Goal: Task Accomplishment & Management: Complete application form

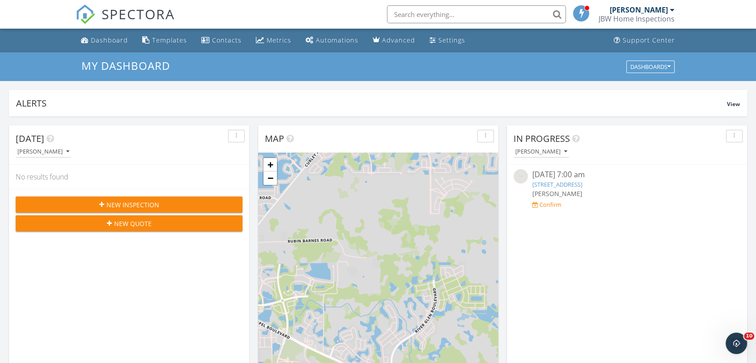
click at [135, 202] on span "New Inspection" at bounding box center [132, 204] width 53 height 9
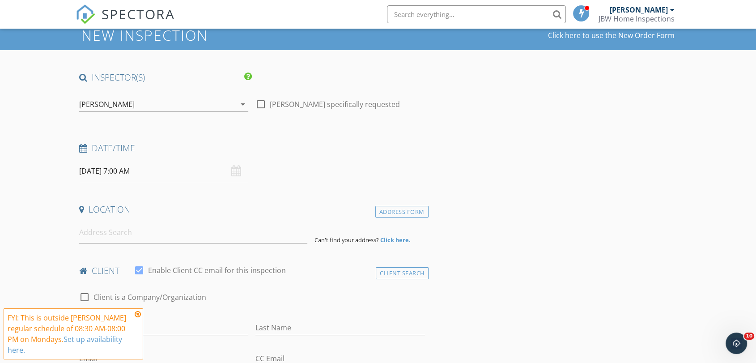
scroll to position [50, 0]
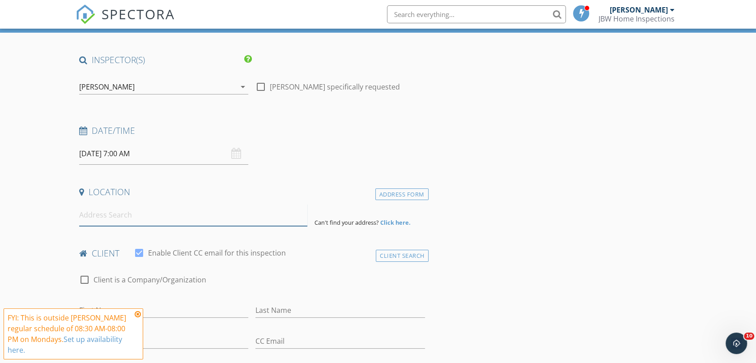
click at [150, 216] on input at bounding box center [193, 215] width 228 height 22
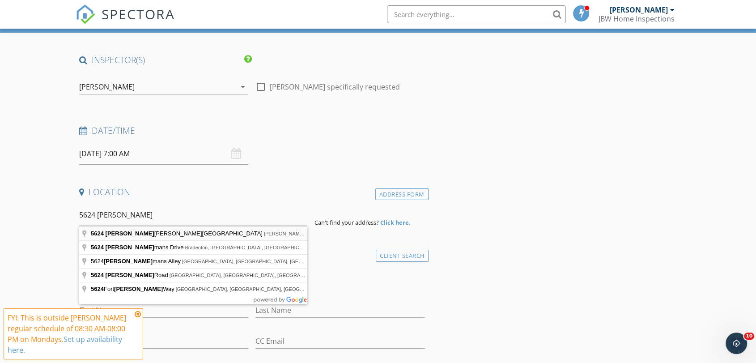
type input "5624 Fisher Glen Loop, Wesley Chapel, FL, USA"
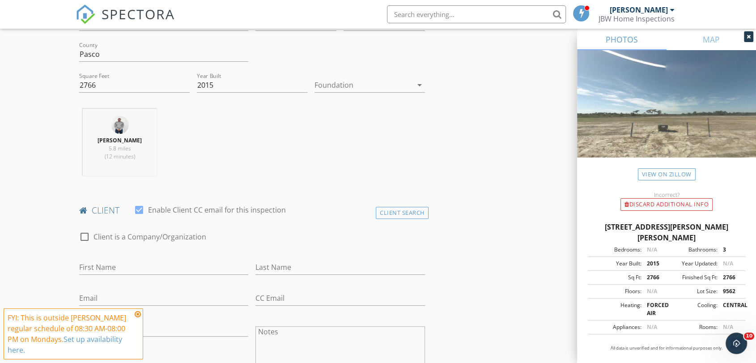
scroll to position [397, 0]
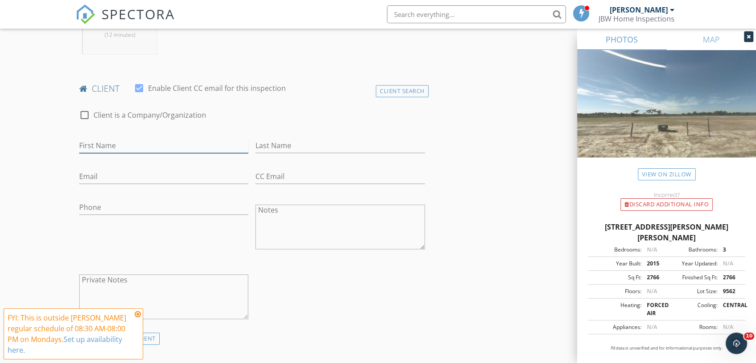
click at [118, 139] on input "First Name" at bounding box center [163, 145] width 169 height 15
click at [106, 149] on input "First Name" at bounding box center [163, 145] width 169 height 15
type input "[PERSON_NAME]"
click at [290, 135] on div "Last Name" at bounding box center [339, 147] width 169 height 29
click at [287, 140] on input "Last Name" at bounding box center [339, 145] width 169 height 15
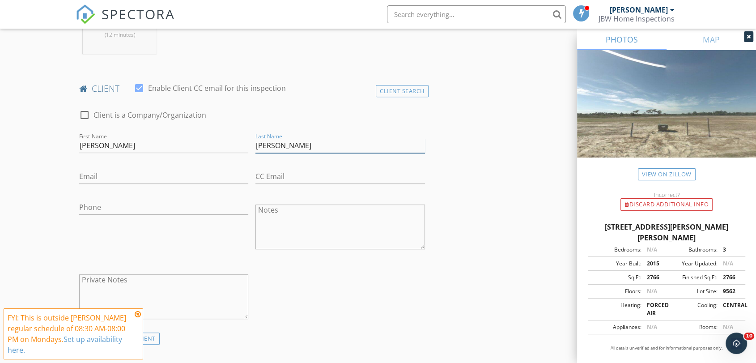
type input "[PERSON_NAME]"
click at [97, 206] on input "Phone" at bounding box center [163, 207] width 169 height 15
click at [127, 211] on input "Phone" at bounding box center [163, 207] width 169 height 15
type input "[PHONE_NUMBER]"
click at [173, 255] on div "Phone 954-682-0094" at bounding box center [164, 228] width 176 height 70
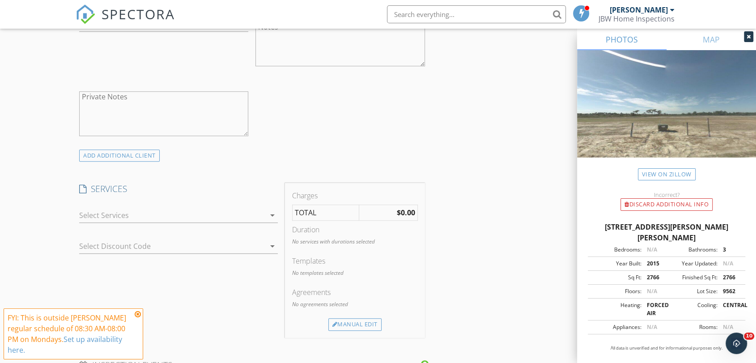
scroll to position [596, 0]
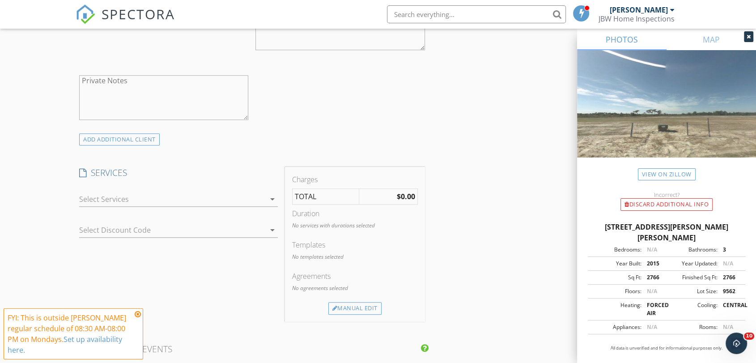
click at [139, 316] on icon at bounding box center [138, 313] width 6 height 7
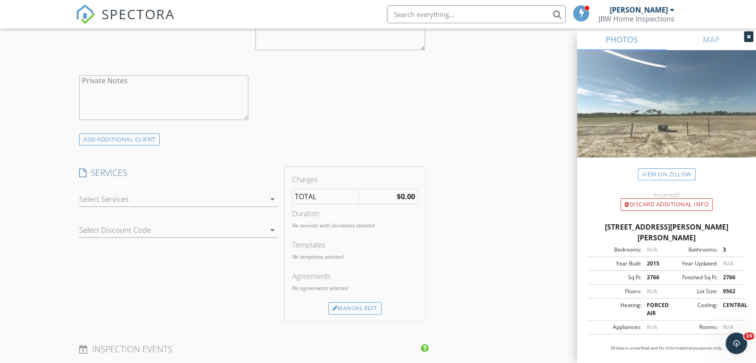
click at [258, 195] on div at bounding box center [172, 199] width 186 height 14
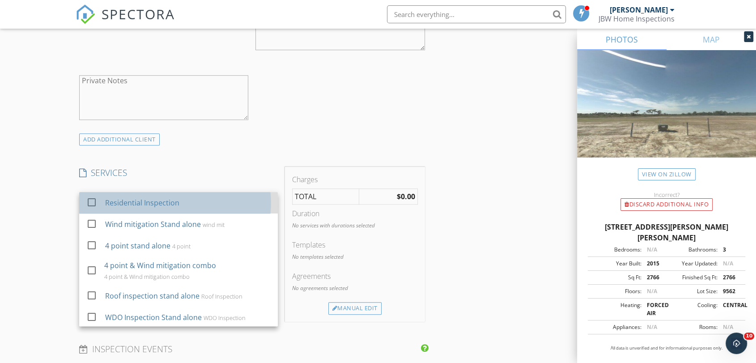
click at [143, 205] on div "Residential Inspection" at bounding box center [142, 202] width 74 height 11
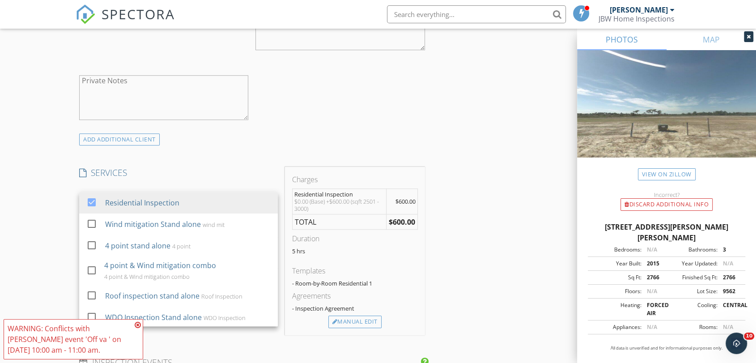
click at [292, 147] on div "INSPECTOR(S) check_box Jotham Brown PRIMARY check_box_outline_blank James Jacks…" at bounding box center [252, 302] width 353 height 1589
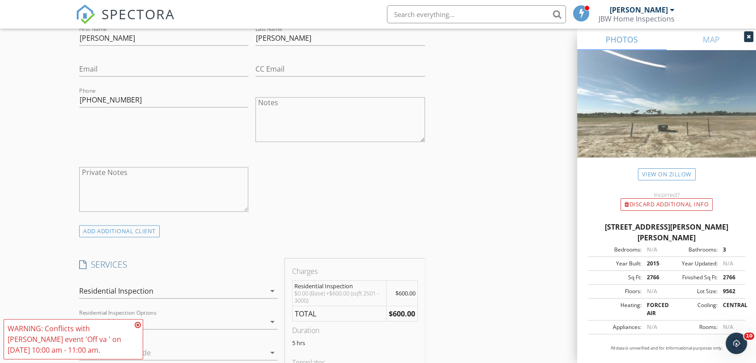
scroll to position [447, 0]
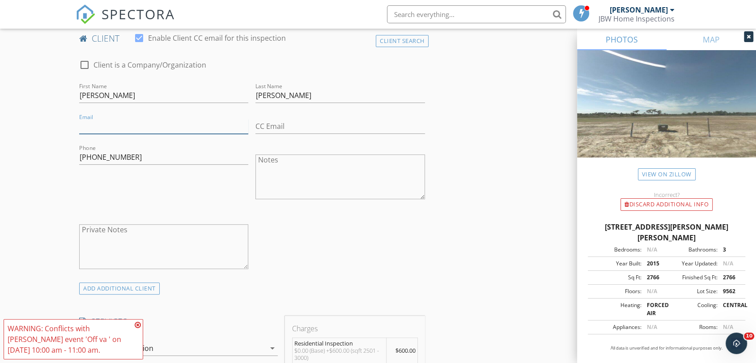
click at [111, 126] on input "Email" at bounding box center [163, 126] width 169 height 15
click at [93, 132] on input "Email" at bounding box center [163, 126] width 169 height 15
click at [100, 187] on div "Phone 954-682-0094" at bounding box center [164, 178] width 176 height 70
click at [326, 219] on div "check_box_outline_blank Client is a Company/Organization First Name Ryan Last N…" at bounding box center [252, 168] width 353 height 234
click at [106, 129] on input "Email" at bounding box center [163, 126] width 169 height 15
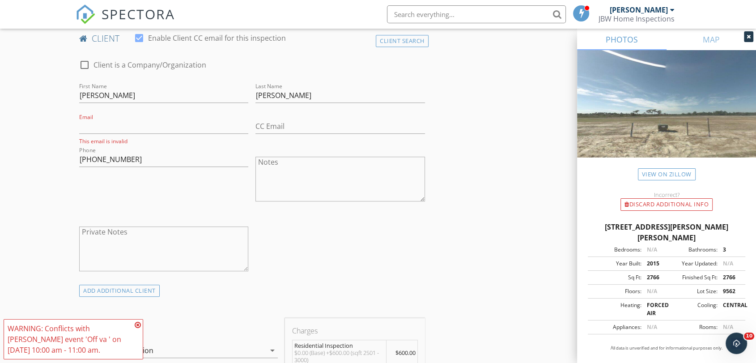
click at [82, 181] on div "Phone 954-682-0094" at bounding box center [164, 180] width 176 height 70
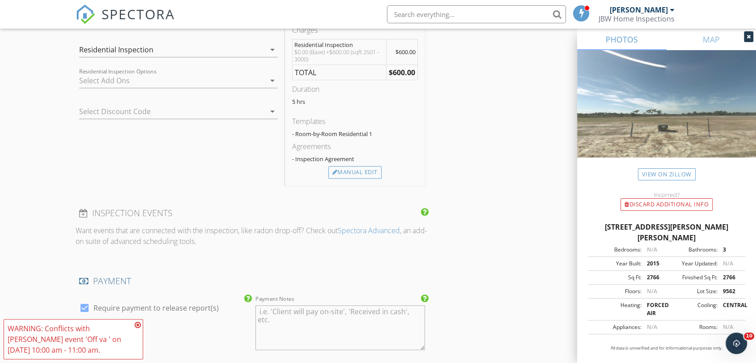
scroll to position [795, 0]
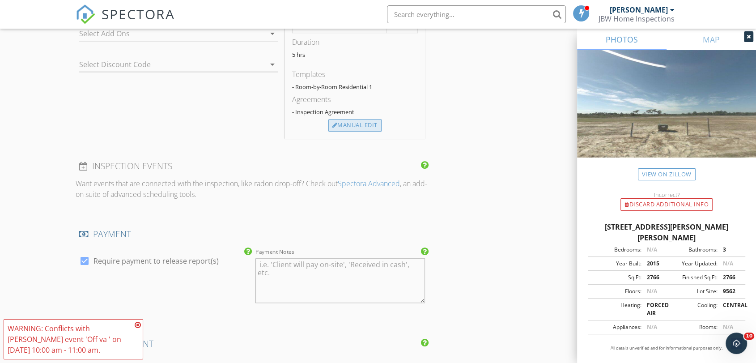
click at [345, 124] on div "Manual Edit" at bounding box center [354, 125] width 53 height 13
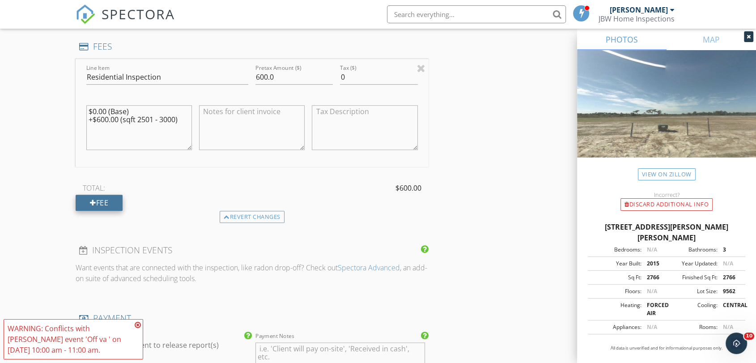
click at [121, 197] on div "Fee" at bounding box center [99, 203] width 47 height 16
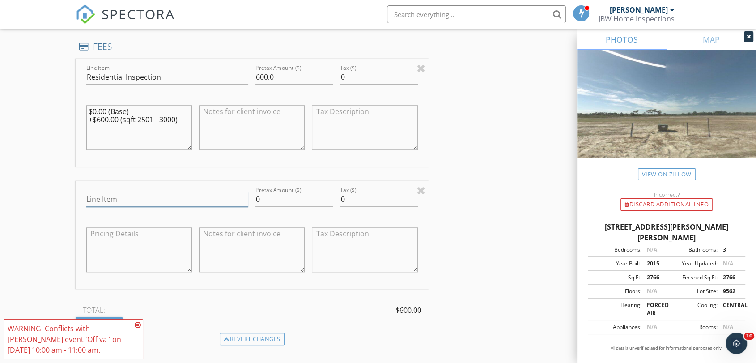
click at [195, 197] on input "Line Item" at bounding box center [167, 199] width 162 height 15
type input "Discount"
drag, startPoint x: 267, startPoint y: 196, endPoint x: 250, endPoint y: 194, distance: 17.1
click at [250, 194] on div "Line Item Discount Pretax Amount ($) 0 Tax ($) 0" at bounding box center [252, 235] width 353 height 108
type input "-50"
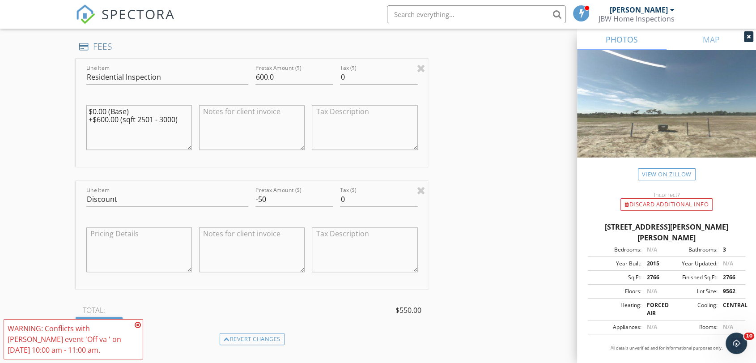
click at [506, 199] on div "INSPECTOR(S) check_box Jotham Brown PRIMARY check_box_outline_blank James Jacks…" at bounding box center [378, 233] width 605 height 1849
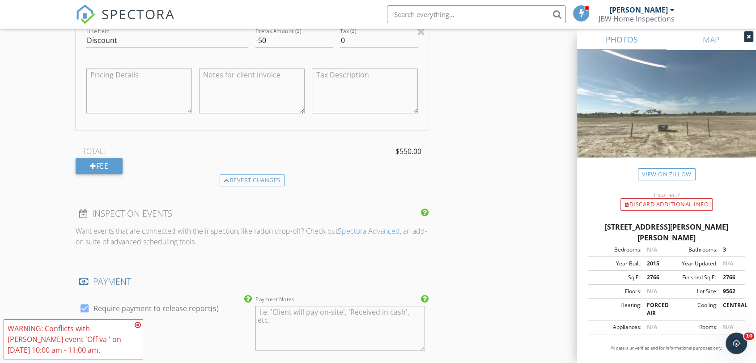
scroll to position [1093, 0]
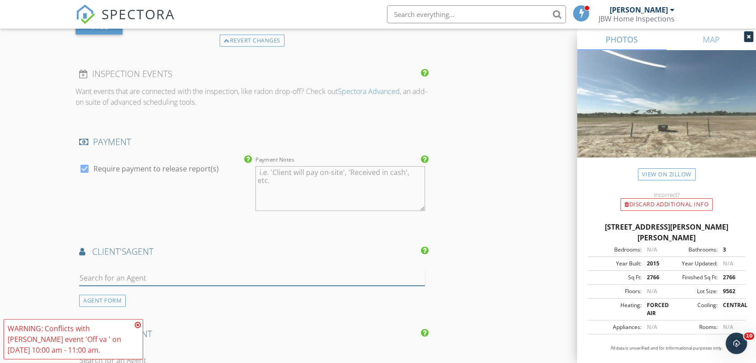
click at [124, 275] on input "text" at bounding box center [252, 278] width 346 height 15
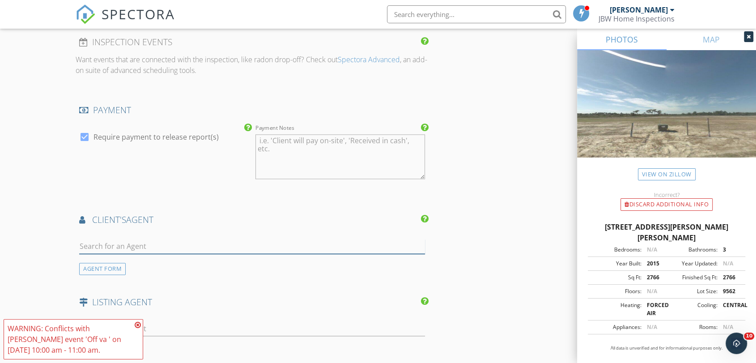
scroll to position [1142, 0]
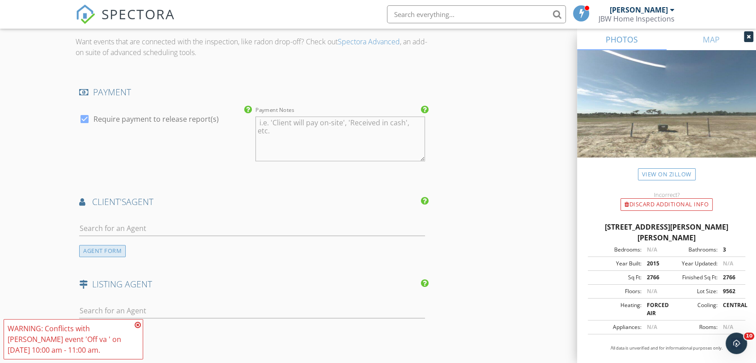
click at [100, 254] on div "AGENT FORM" at bounding box center [102, 251] width 47 height 12
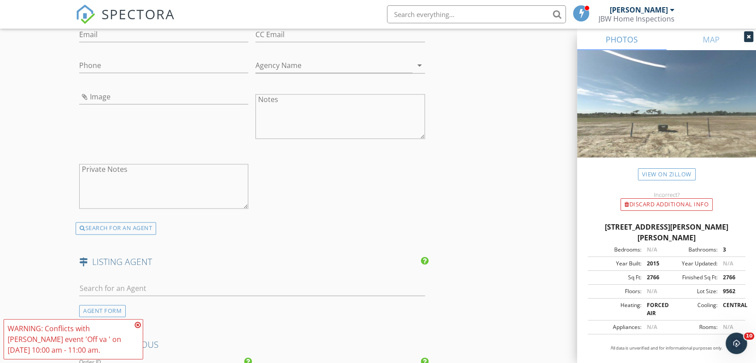
scroll to position [1391, 0]
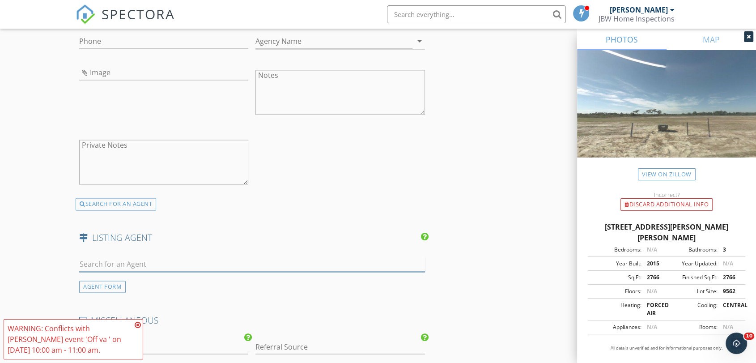
click at [116, 262] on input "text" at bounding box center [252, 264] width 346 height 15
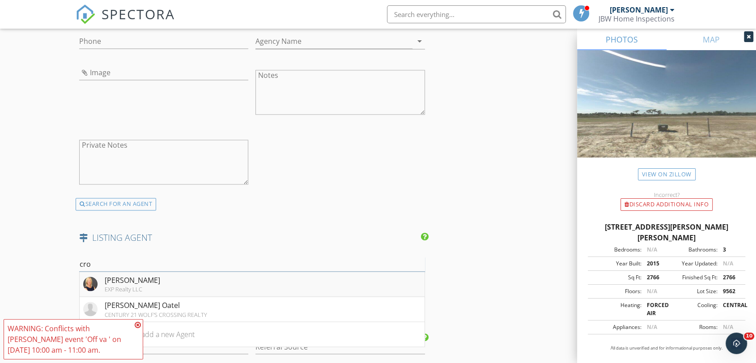
type input "cro"
click at [125, 278] on div "[PERSON_NAME]" at bounding box center [132, 280] width 55 height 11
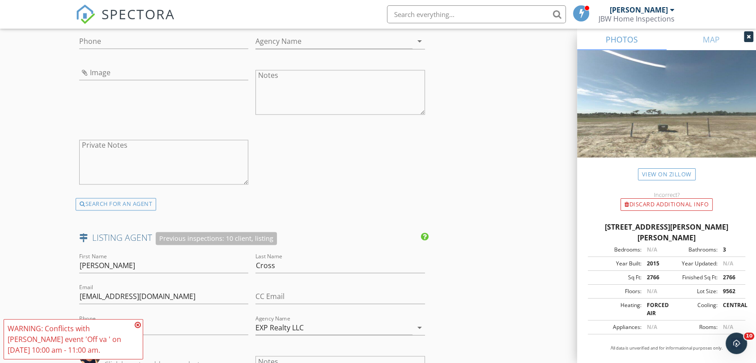
drag, startPoint x: 520, startPoint y: 261, endPoint x: 514, endPoint y: 264, distance: 6.6
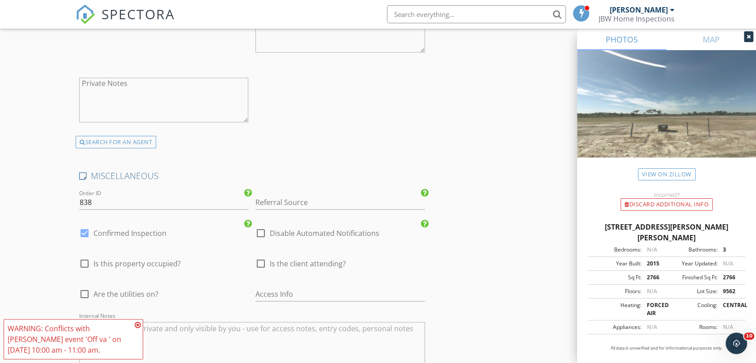
scroll to position [1789, 0]
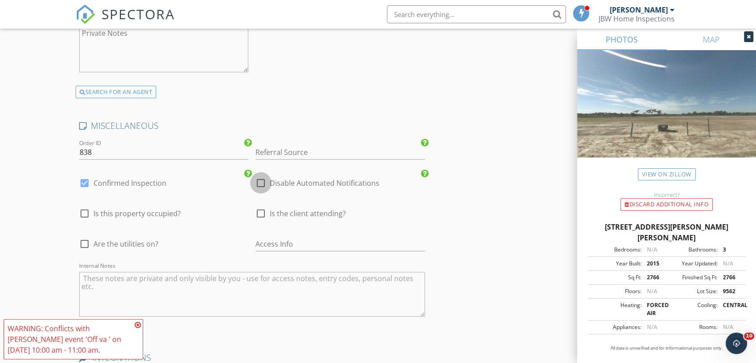
drag, startPoint x: 261, startPoint y: 179, endPoint x: 258, endPoint y: 186, distance: 7.8
click at [259, 180] on div at bounding box center [260, 182] width 15 height 15
checkbox input "true"
drag, startPoint x: 131, startPoint y: 173, endPoint x: 131, endPoint y: 181, distance: 7.7
click at [131, 176] on div "check_box Confirmed Inspection" at bounding box center [163, 187] width 169 height 23
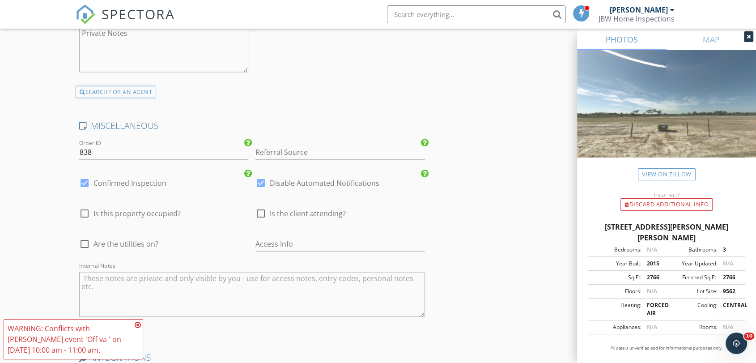
click at [130, 182] on label "Confirmed Inspection" at bounding box center [129, 182] width 73 height 9
checkbox input "false"
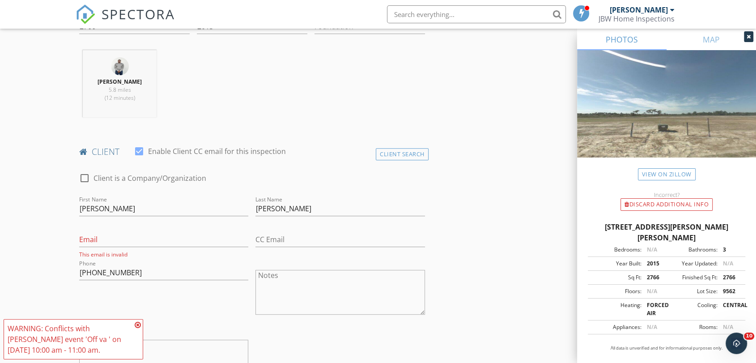
scroll to position [397, 0]
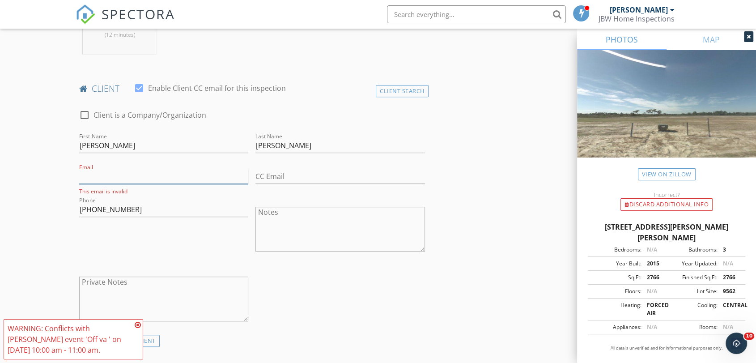
drag, startPoint x: 114, startPoint y: 175, endPoint x: 113, endPoint y: 171, distance: 4.7
click at [113, 173] on input "Email" at bounding box center [163, 176] width 169 height 15
click at [113, 171] on input "Email" at bounding box center [163, 176] width 169 height 15
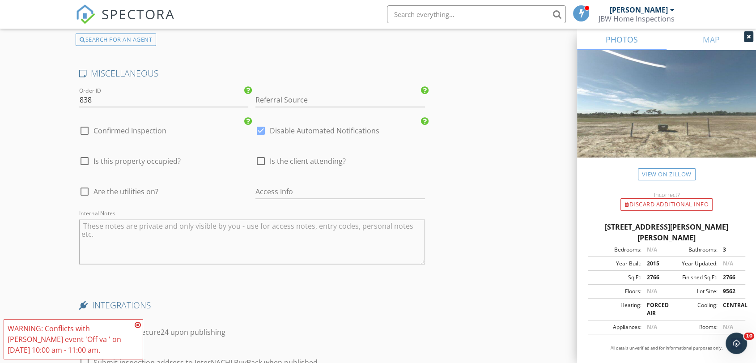
scroll to position [1838, 0]
type input "[EMAIL_ADDRESS][DOMAIN_NAME]"
click at [262, 158] on div at bounding box center [260, 161] width 15 height 15
checkbox input "true"
drag, startPoint x: 86, startPoint y: 190, endPoint x: 82, endPoint y: 193, distance: 4.8
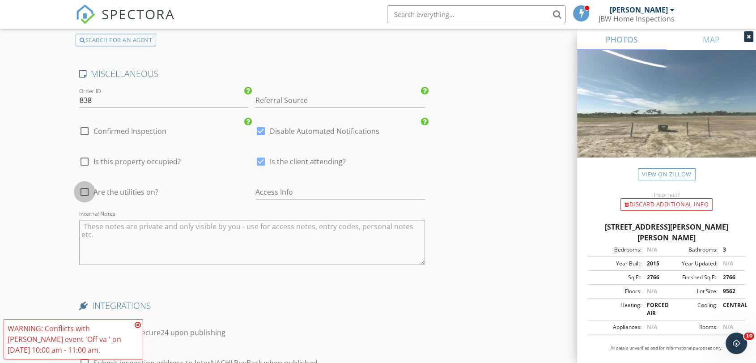
click at [86, 191] on div at bounding box center [84, 191] width 15 height 15
checkbox input "true"
click at [131, 133] on label "Confirmed Inspection" at bounding box center [129, 131] width 73 height 9
checkbox input "true"
click at [266, 132] on div at bounding box center [260, 130] width 15 height 15
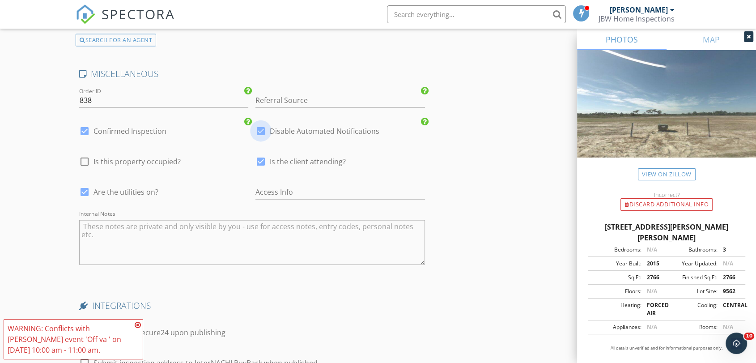
checkbox input "false"
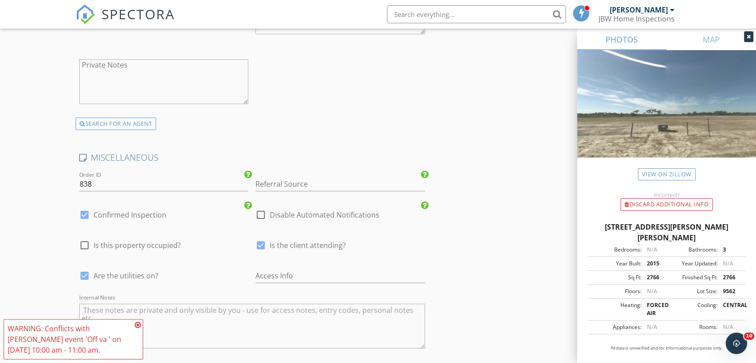
scroll to position [1789, 0]
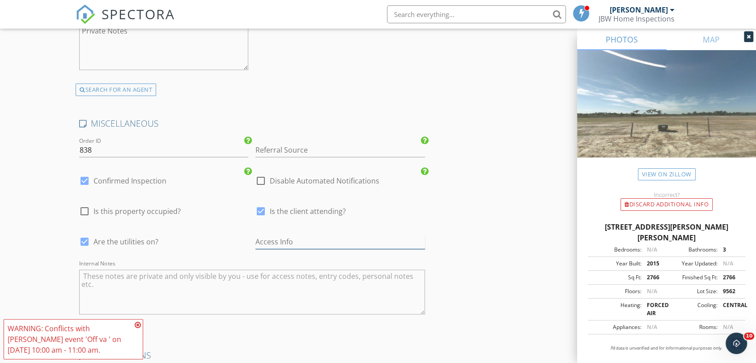
click at [288, 243] on input "text" at bounding box center [339, 241] width 169 height 15
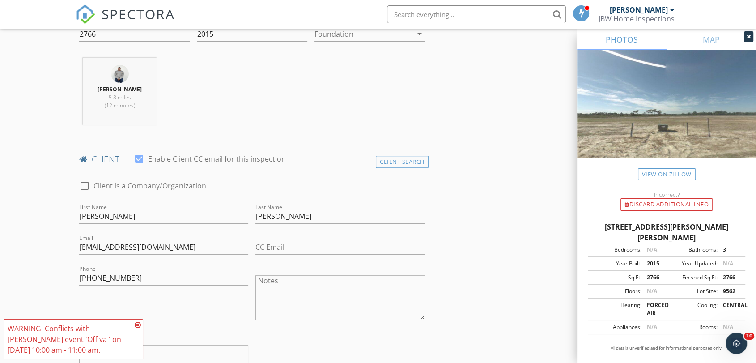
scroll to position [248, 0]
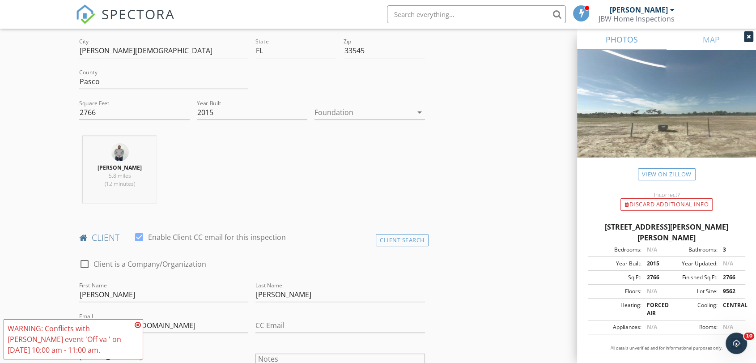
type input "Nancy"
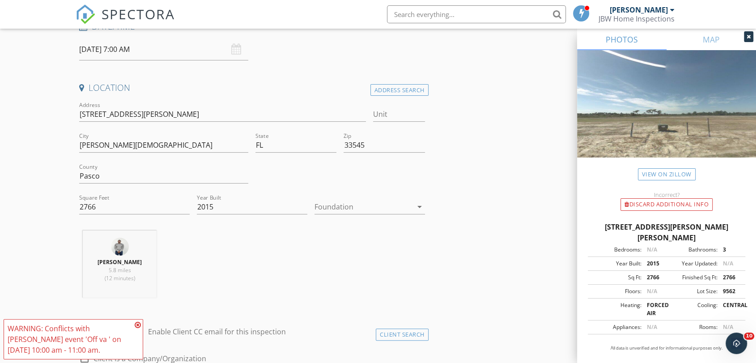
scroll to position [50, 0]
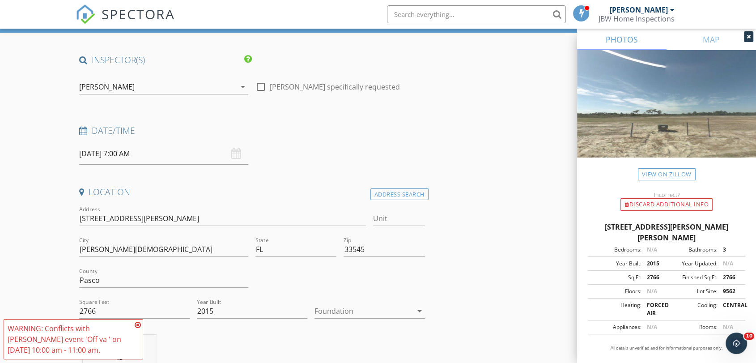
click at [130, 93] on div "[PERSON_NAME]" at bounding box center [157, 87] width 157 height 14
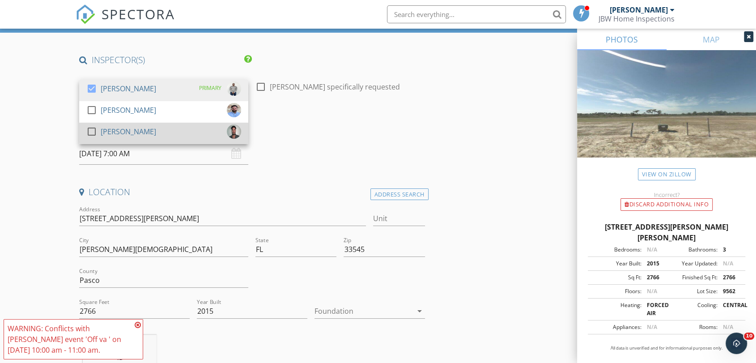
click at [116, 129] on div "[PERSON_NAME]" at bounding box center [128, 131] width 55 height 14
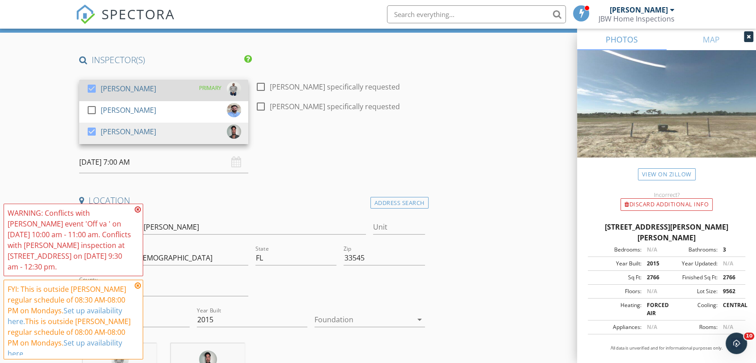
click at [120, 93] on div "[PERSON_NAME]" at bounding box center [128, 88] width 55 height 14
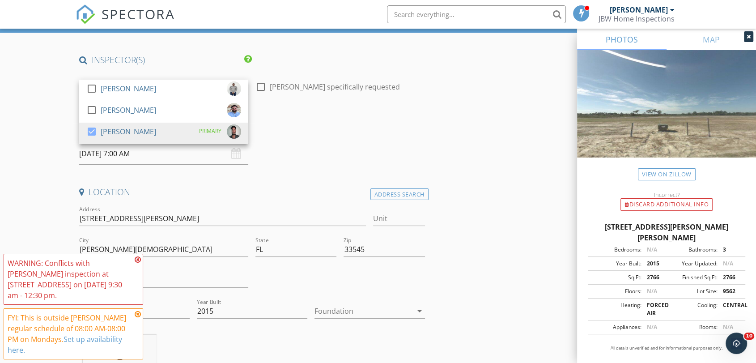
click at [151, 63] on h4 "INSPECTOR(S)" at bounding box center [165, 60] width 173 height 12
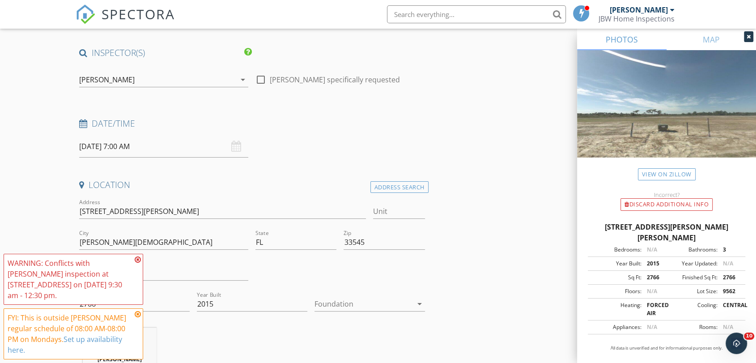
scroll to position [99, 0]
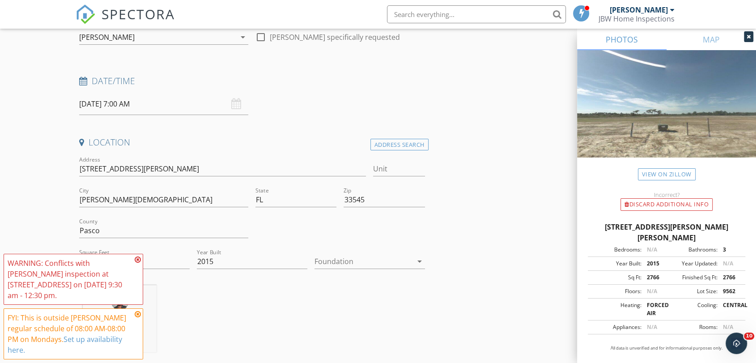
click at [129, 109] on input "09/29/2025 7:00 AM" at bounding box center [163, 104] width 169 height 22
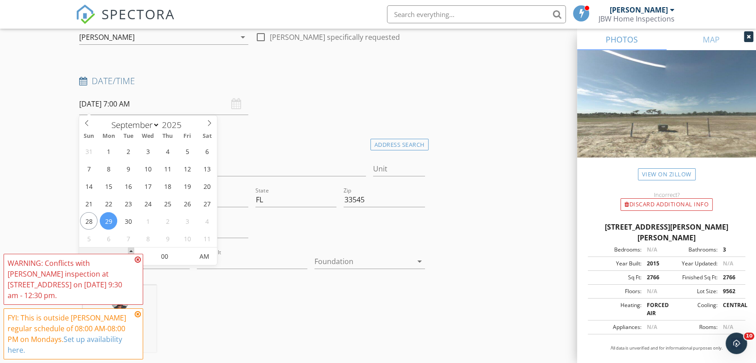
type input "08"
type input "09/29/2025 8:00 AM"
click at [129, 251] on span at bounding box center [131, 251] width 6 height 9
type input "09"
type input "09/29/2025 9:00 AM"
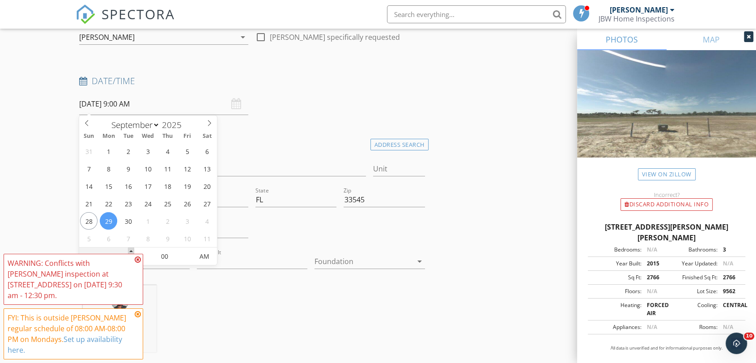
click at [130, 251] on span at bounding box center [131, 251] width 6 height 9
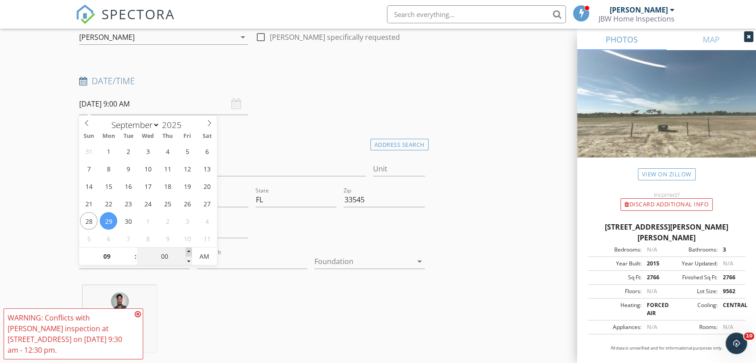
type input "05"
type input "09/29/2025 9:05 AM"
click at [189, 251] on span at bounding box center [189, 251] width 6 height 9
type input "10"
type input "09/29/2025 9:10 AM"
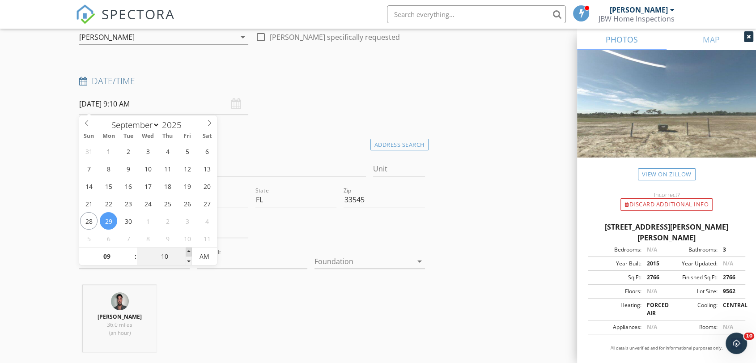
click at [188, 251] on span at bounding box center [189, 251] width 6 height 9
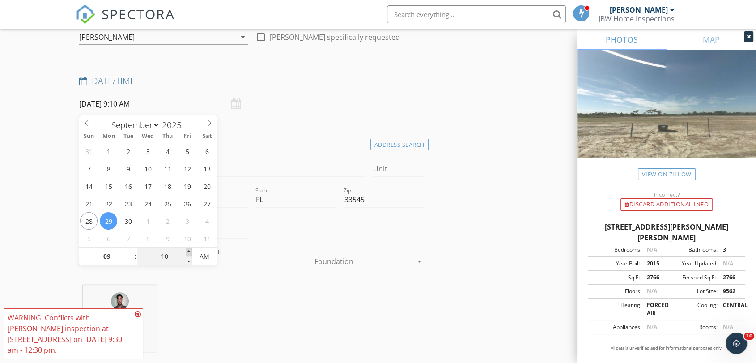
type input "15"
type input "09/29/2025 9:15 AM"
click at [188, 252] on span at bounding box center [189, 251] width 6 height 9
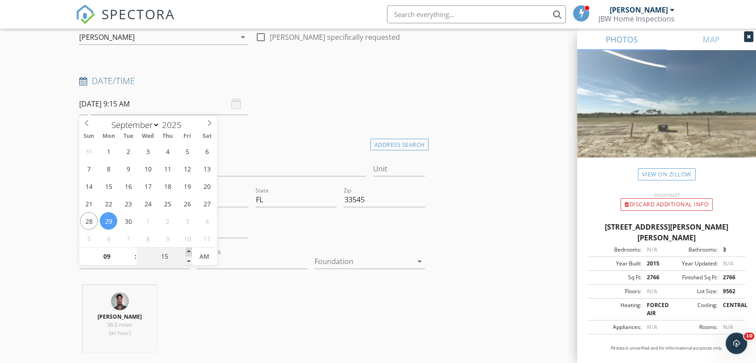
type input "20"
type input "09/29/2025 9:20 AM"
click at [188, 252] on span at bounding box center [189, 251] width 6 height 9
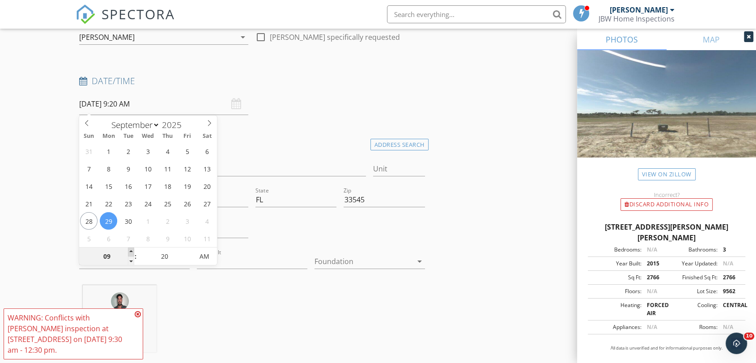
type input "10"
type input "09/29/2025 10:20 AM"
click at [132, 251] on span at bounding box center [131, 251] width 6 height 9
type input "25"
type input "09/29/2025 10:25 AM"
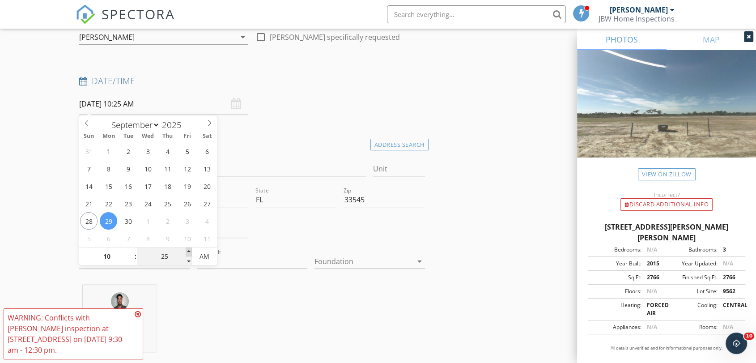
click at [189, 252] on span at bounding box center [189, 251] width 6 height 9
type input "30"
type input "09/29/2025 10:30 AM"
click at [189, 252] on span at bounding box center [189, 251] width 6 height 9
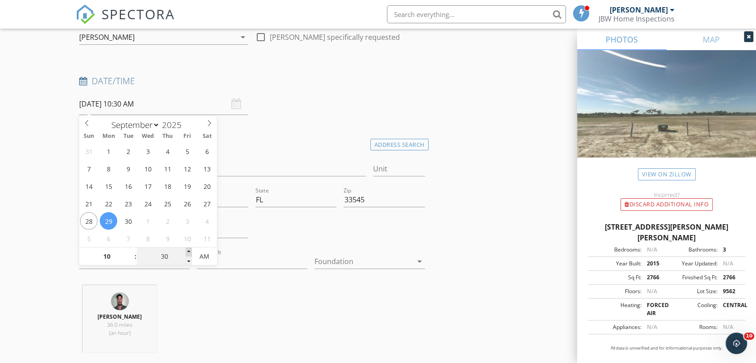
type input "35"
type input "09/29/2025 10:35 AM"
click at [189, 252] on span at bounding box center [189, 251] width 6 height 9
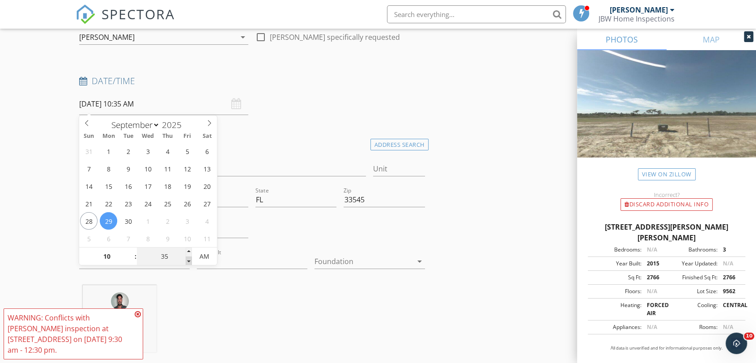
type input "30"
click at [186, 261] on span at bounding box center [189, 260] width 6 height 9
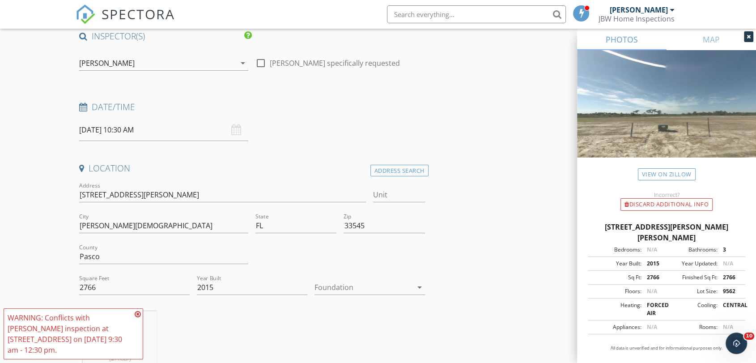
scroll to position [50, 0]
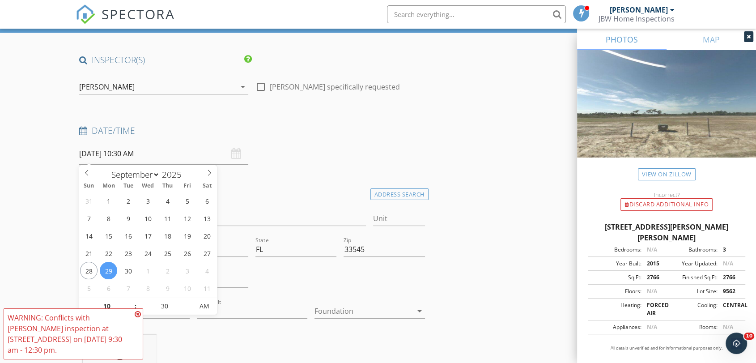
click at [107, 155] on input "09/29/2025 10:30 AM" at bounding box center [163, 154] width 169 height 22
type input "09/30/2025 10:30 AM"
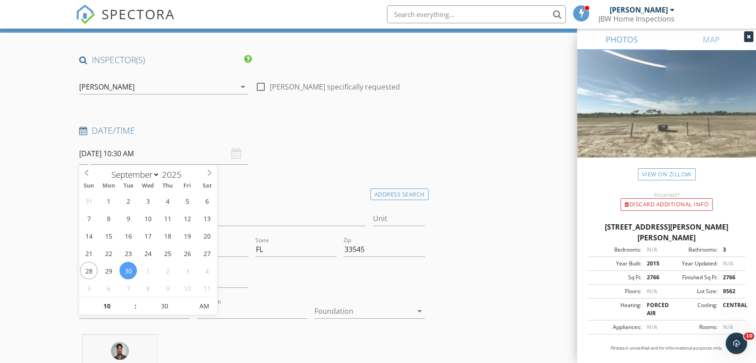
click at [361, 130] on h4 "Date/Time" at bounding box center [252, 131] width 346 height 12
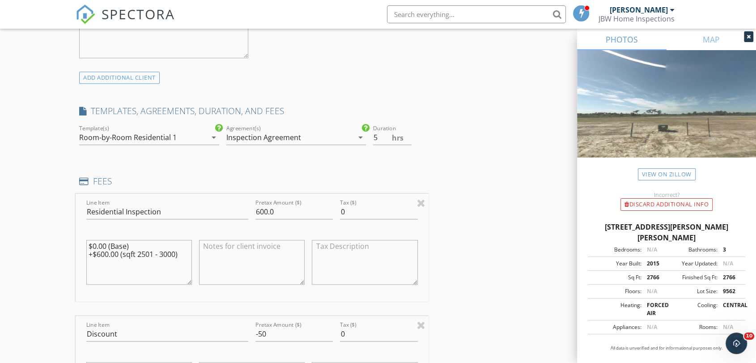
scroll to position [646, 0]
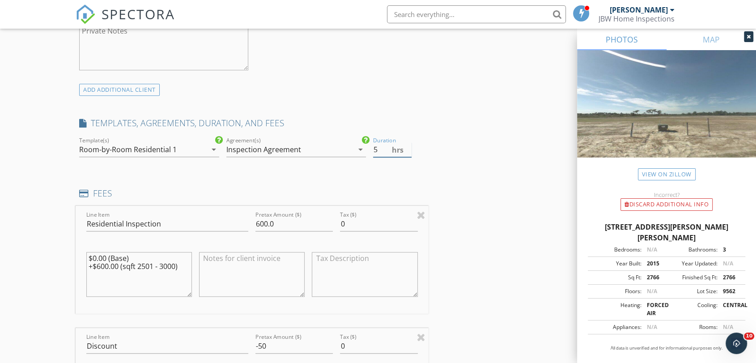
click at [376, 150] on input "5" at bounding box center [392, 149] width 38 height 15
click at [406, 150] on input "4.5" at bounding box center [392, 149] width 38 height 15
type input "4"
click at [406, 152] on input "4" at bounding box center [392, 149] width 38 height 15
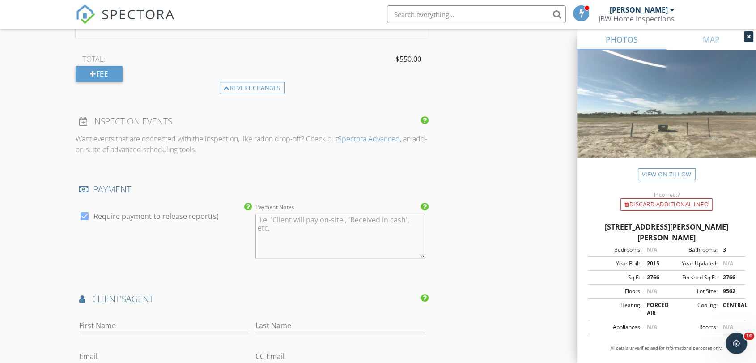
scroll to position [944, 0]
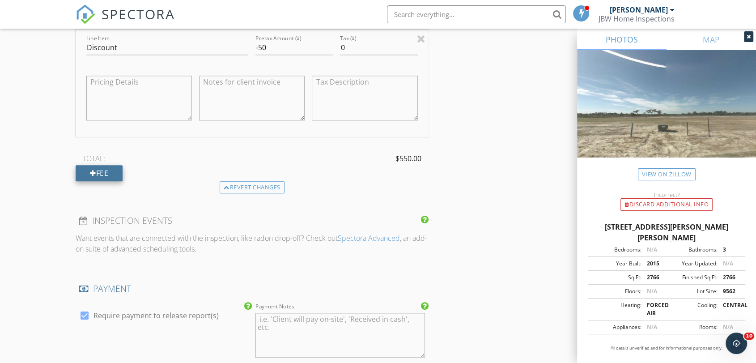
click at [112, 176] on div "Fee" at bounding box center [99, 173] width 47 height 16
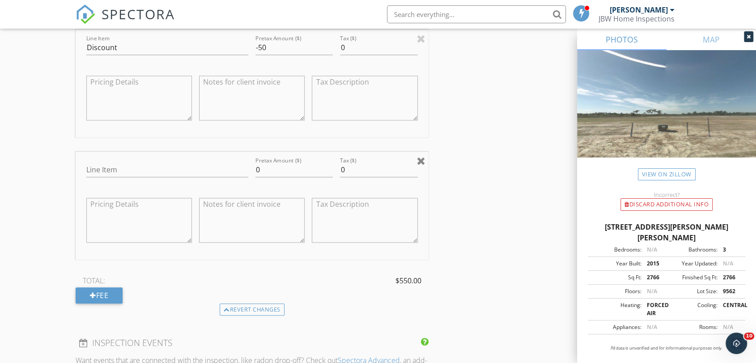
click at [421, 158] on div at bounding box center [420, 160] width 8 height 11
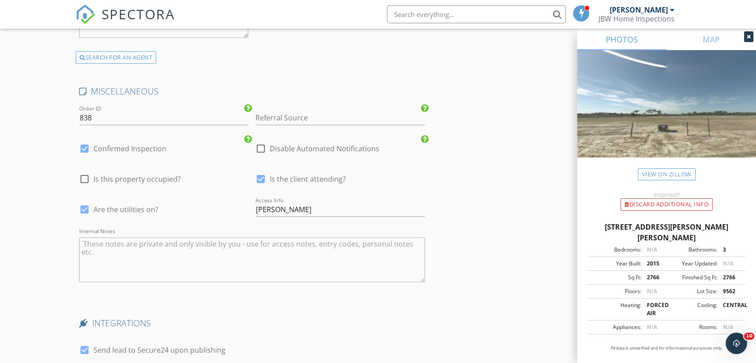
scroll to position [1838, 0]
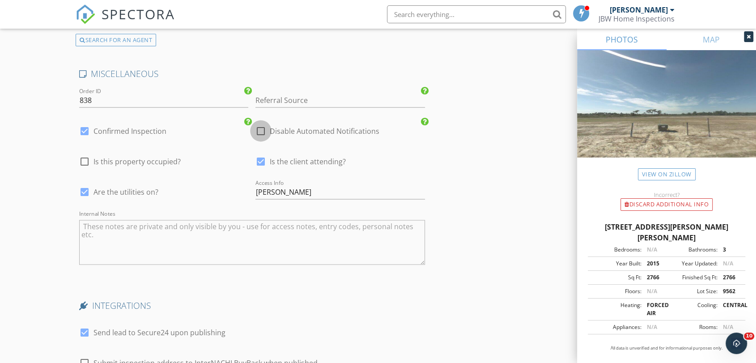
drag, startPoint x: 260, startPoint y: 124, endPoint x: 254, endPoint y: 131, distance: 8.9
click at [261, 126] on div at bounding box center [260, 130] width 15 height 15
checkbox input "true"
click at [100, 133] on div "check_box Confirmed Inspection" at bounding box center [122, 131] width 87 height 11
click at [107, 131] on label "Confirmed Inspection" at bounding box center [129, 131] width 73 height 9
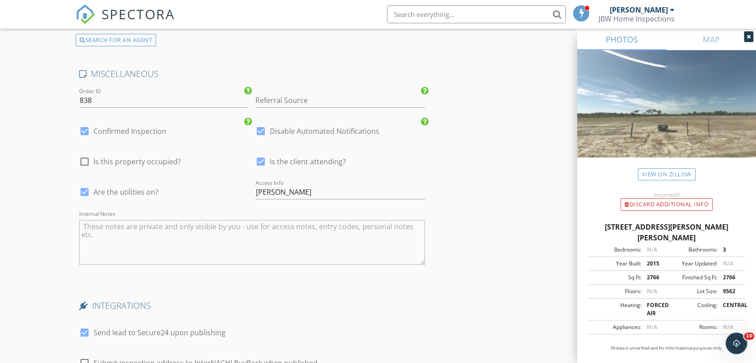
checkbox input "false"
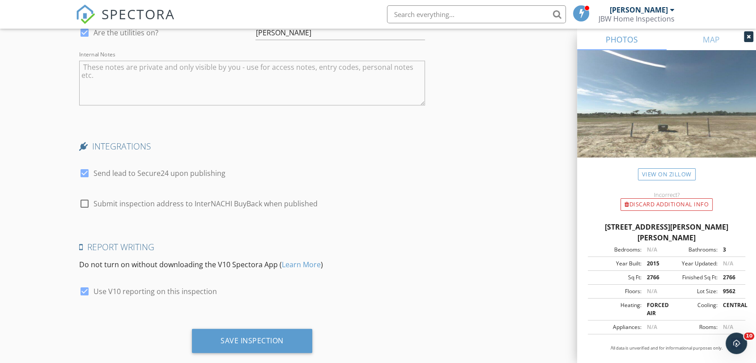
scroll to position [2013, 0]
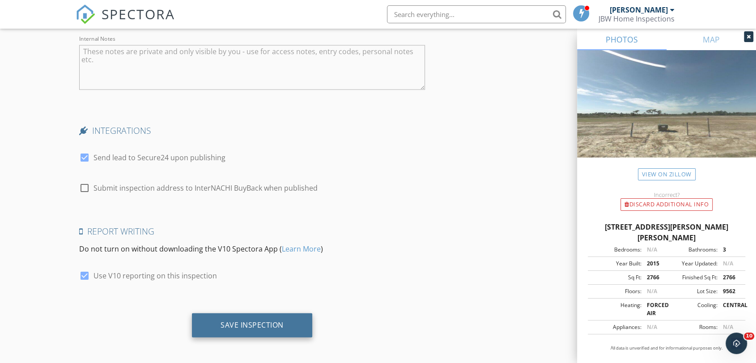
click at [241, 322] on div "Save Inspection" at bounding box center [251, 324] width 63 height 9
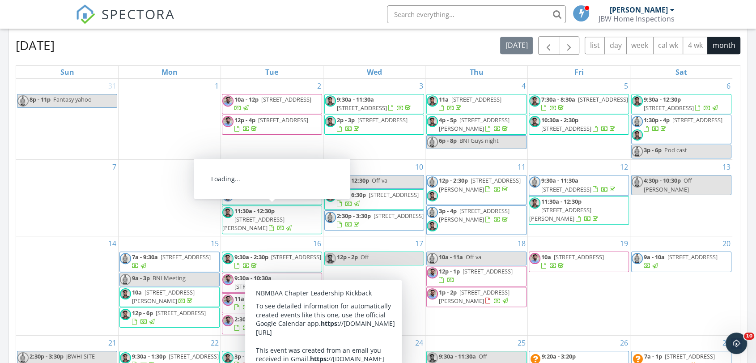
scroll to position [248, 0]
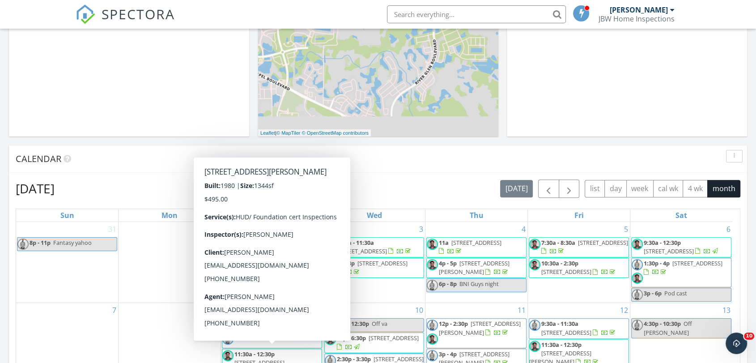
click at [447, 165] on div "Calendar" at bounding box center [371, 158] width 711 height 13
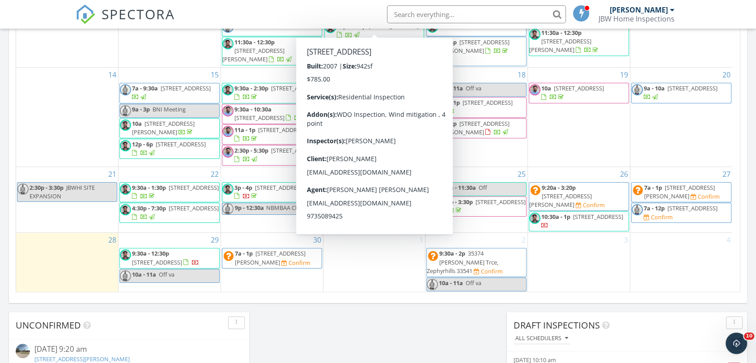
scroll to position [596, 0]
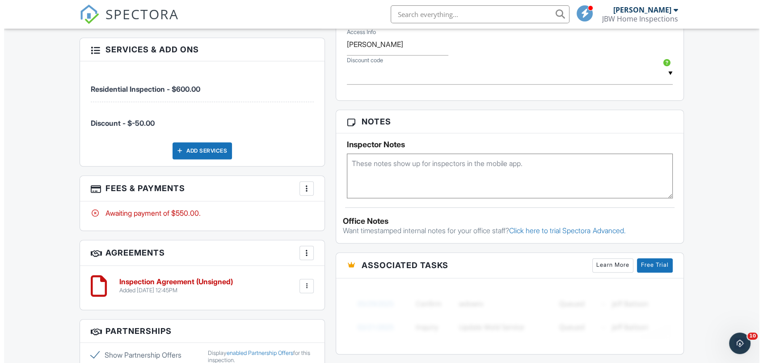
scroll to position [546, 0]
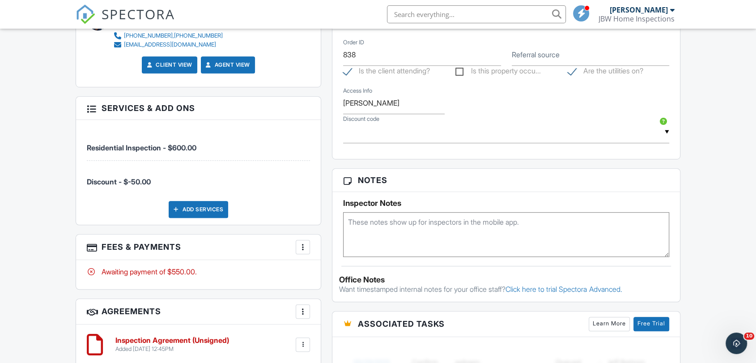
click at [89, 108] on div at bounding box center [91, 107] width 9 height 9
click at [89, 111] on div at bounding box center [91, 107] width 9 height 9
click at [94, 111] on div at bounding box center [91, 107] width 9 height 9
click at [209, 214] on div "Add Services" at bounding box center [198, 209] width 59 height 17
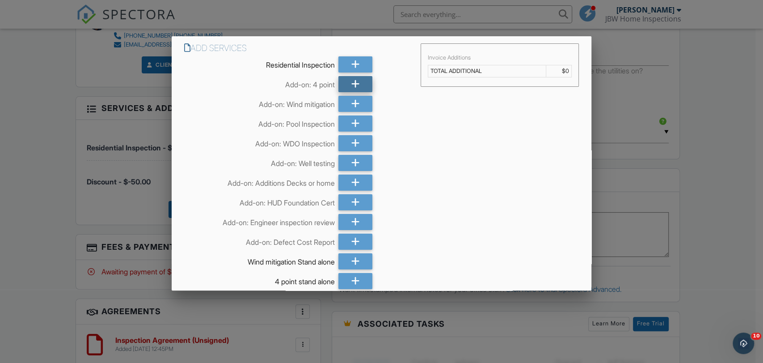
click at [351, 83] on icon at bounding box center [355, 84] width 8 height 16
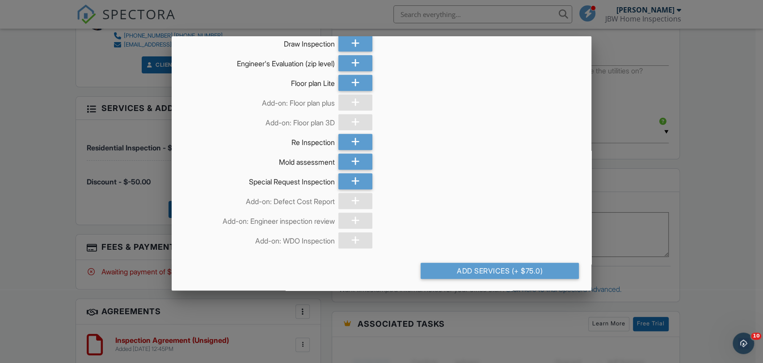
scroll to position [456, 0]
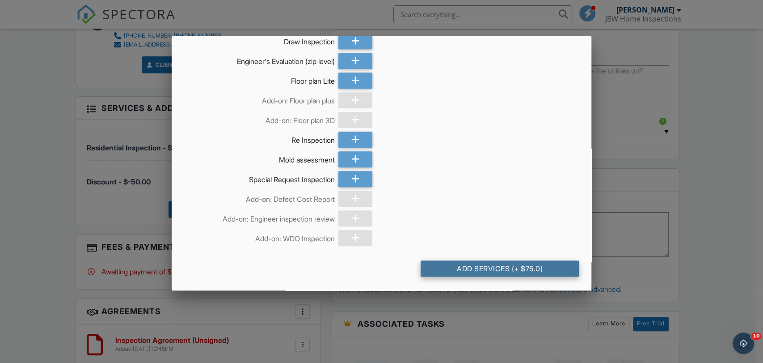
click at [494, 266] on div "Add Services (+ $75.0)" at bounding box center [500, 268] width 158 height 16
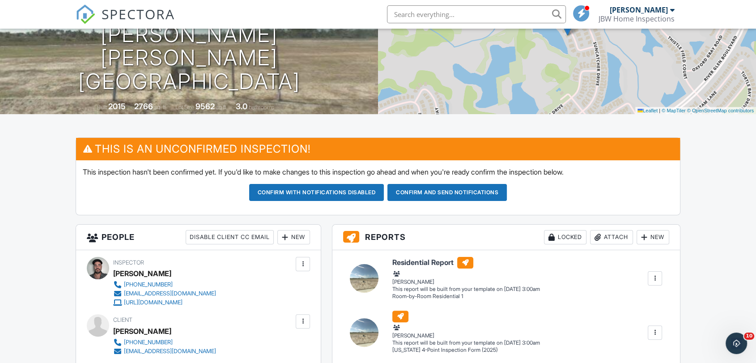
scroll to position [42, 0]
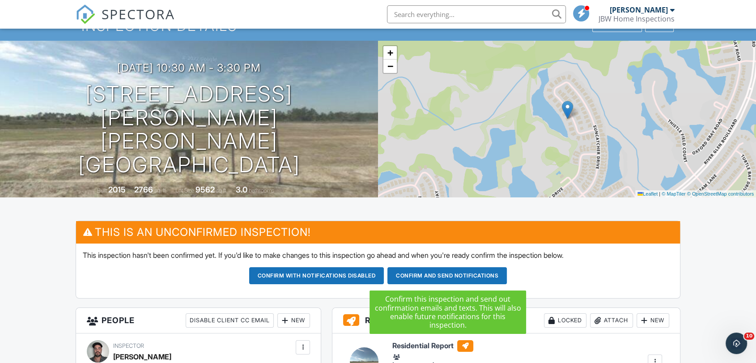
click at [412, 279] on button "Confirm and send notifications" at bounding box center [446, 275] width 119 height 17
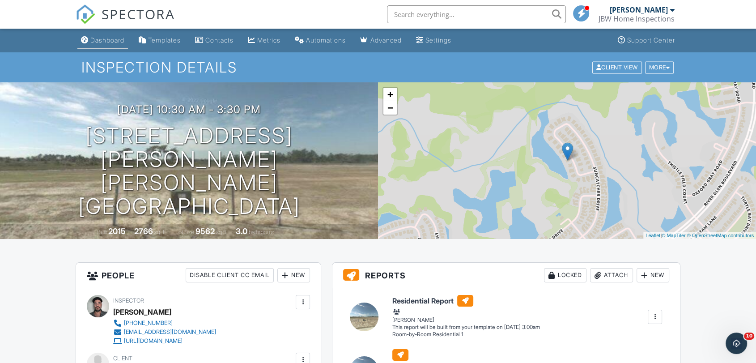
click at [124, 42] on div "Dashboard" at bounding box center [107, 40] width 34 height 8
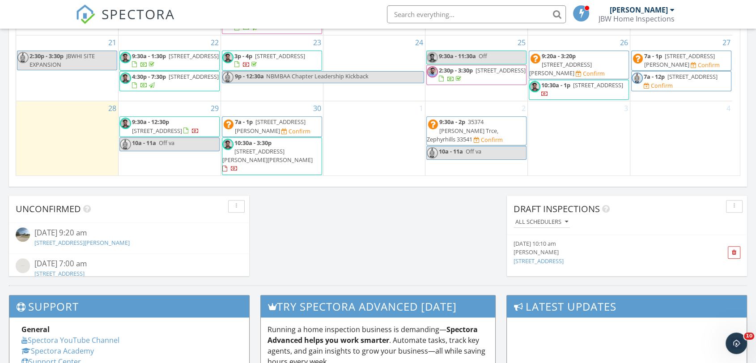
scroll to position [697, 0]
